Goal: Task Accomplishment & Management: Use online tool/utility

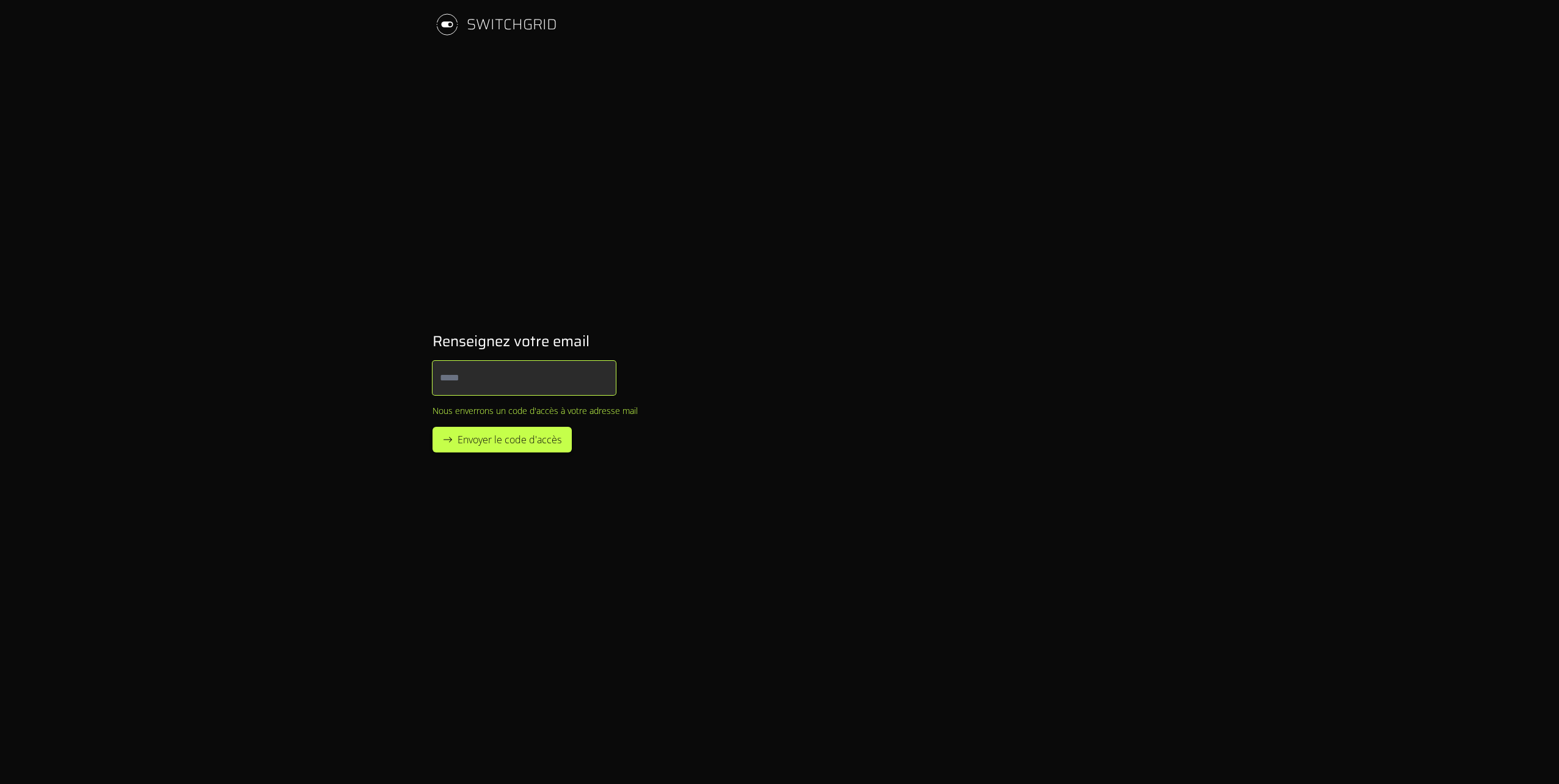
click at [581, 379] on input "Email" at bounding box center [524, 377] width 183 height 34
type input "**********"
click at [515, 441] on span "Envoyer le code d'accès" at bounding box center [510, 440] width 104 height 15
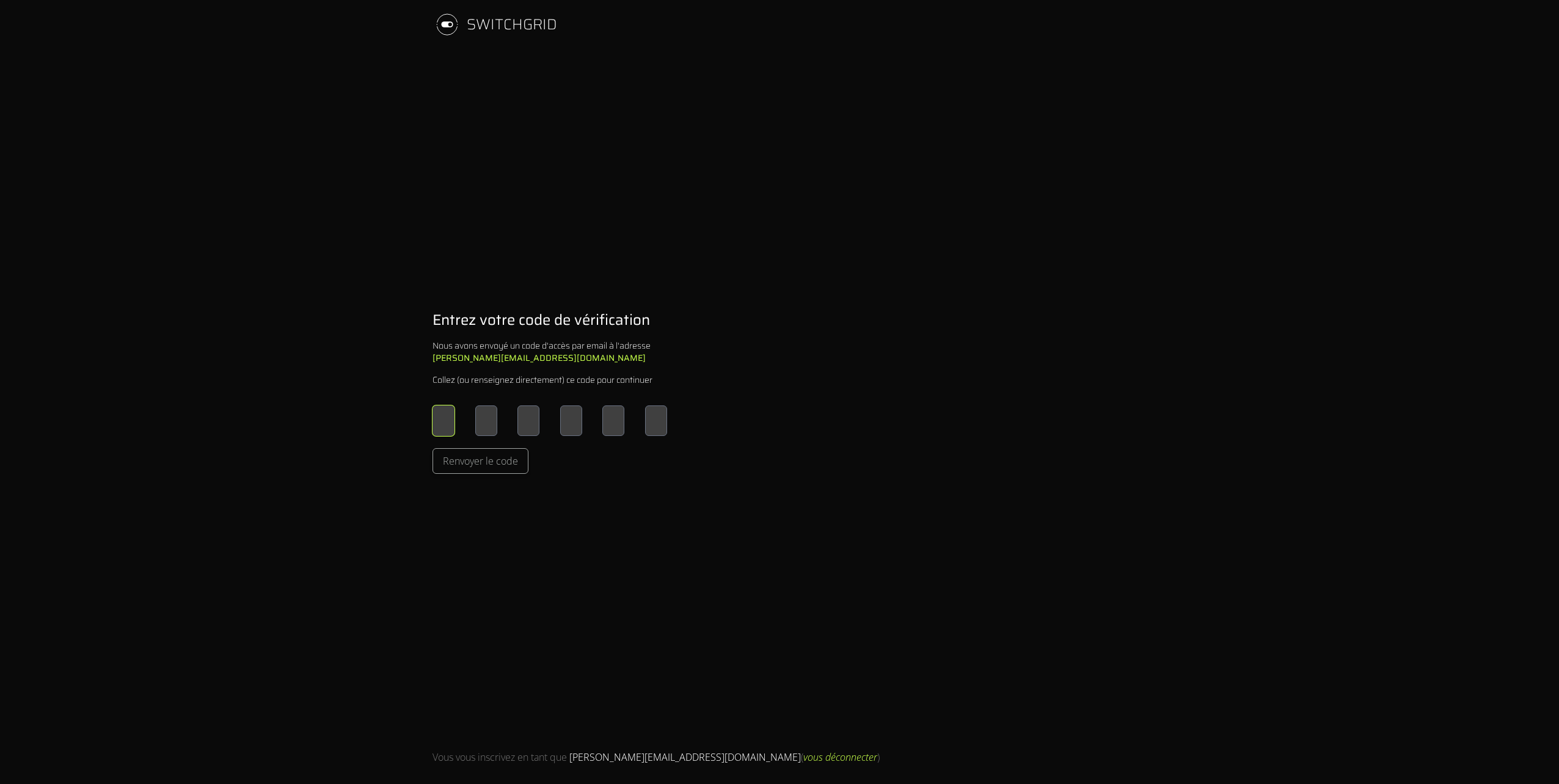
click at [451, 419] on input "Please enter OTP character 1" at bounding box center [444, 421] width 22 height 31
type input "*"
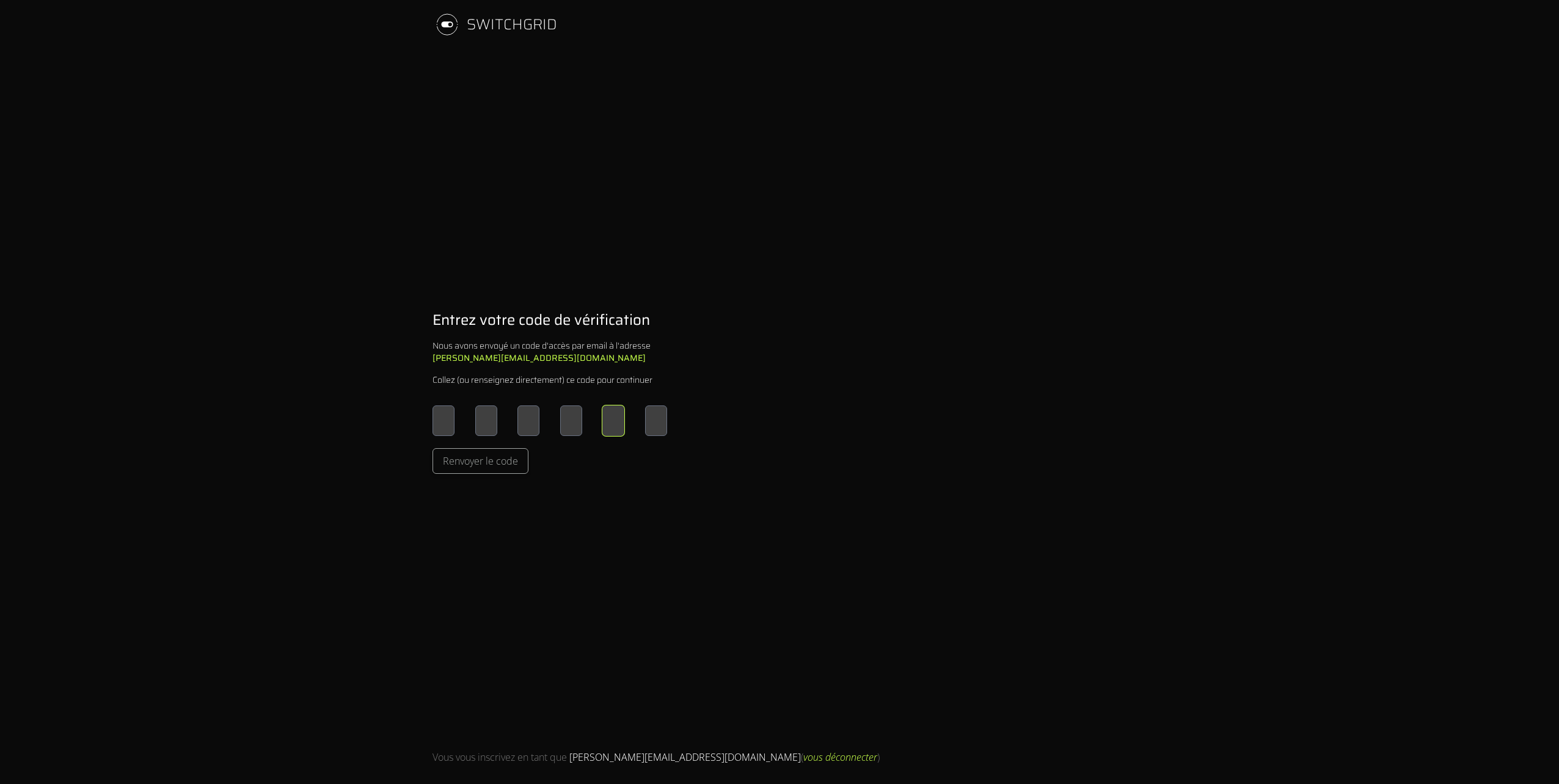
type input "*"
